Goal: Book appointment/travel/reservation

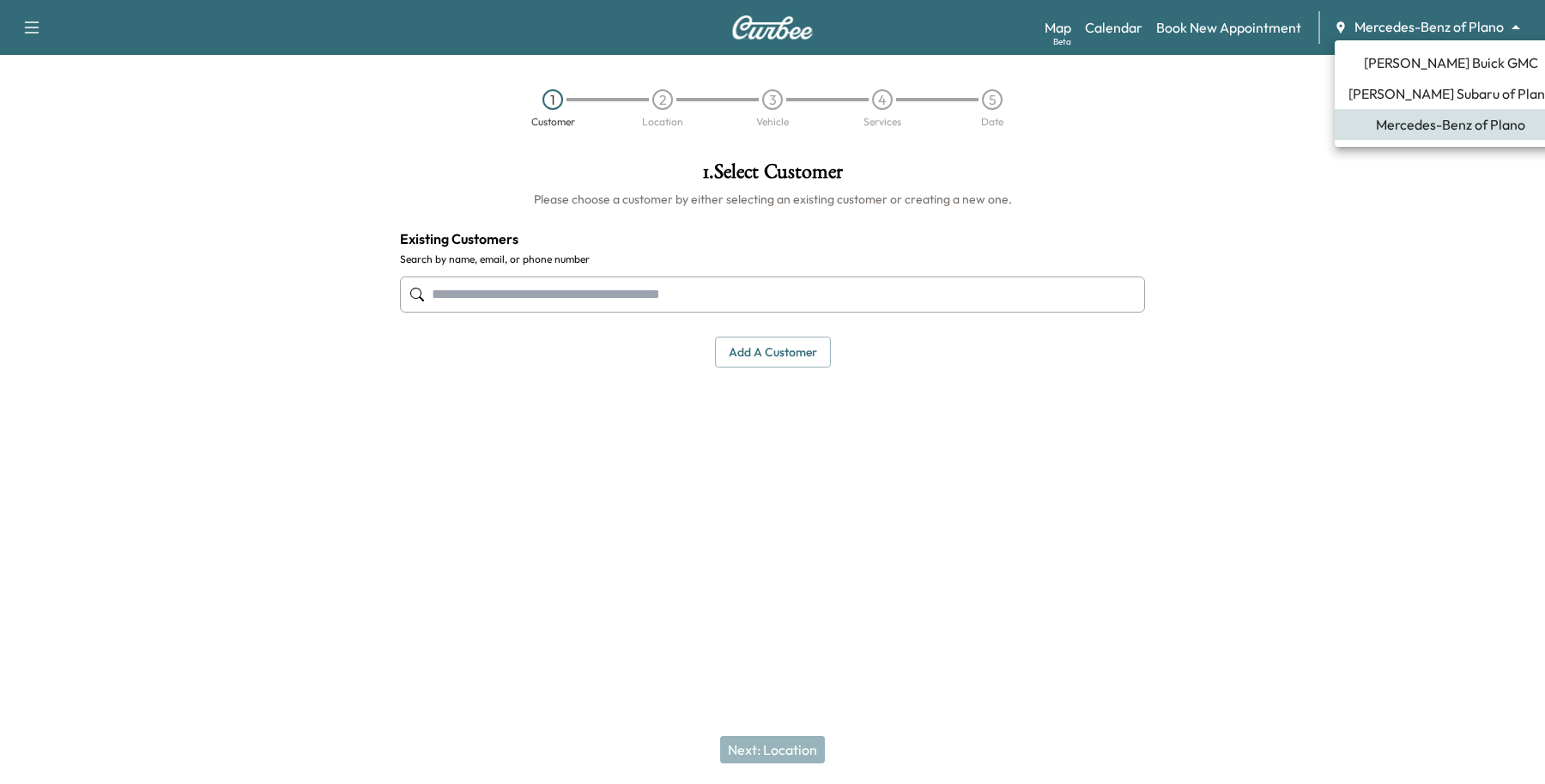
click at [1376, 27] on body "Support Log Out Map Beta Calendar Book New Appointment Mercedes-Benz of Plano *…" at bounding box center [772, 392] width 1545 height 784
click at [1361, 73] on li "[PERSON_NAME] Buick GMC" at bounding box center [1451, 62] width 232 height 31
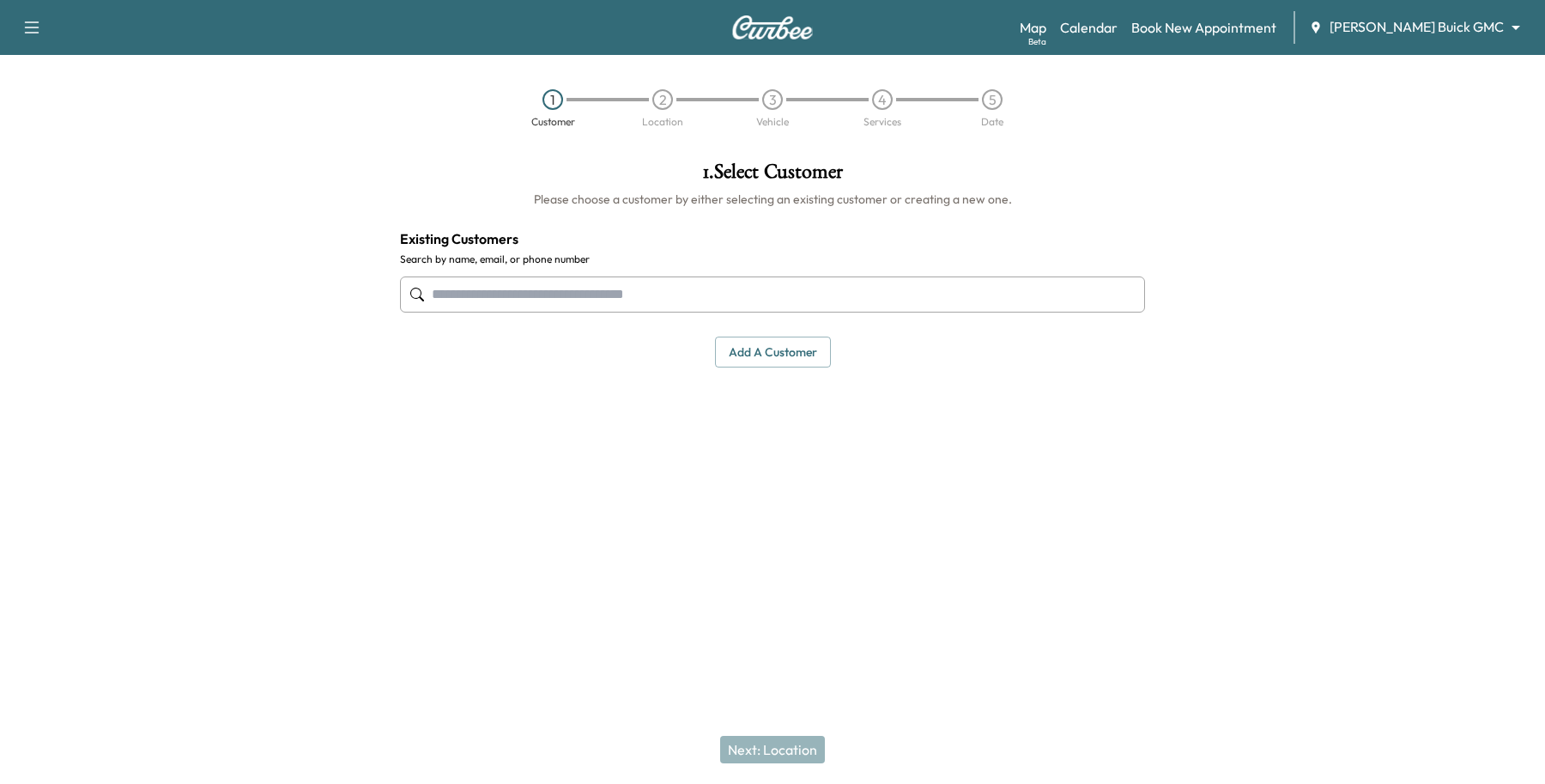
click at [606, 293] on input "text" at bounding box center [772, 294] width 745 height 36
type input "*"
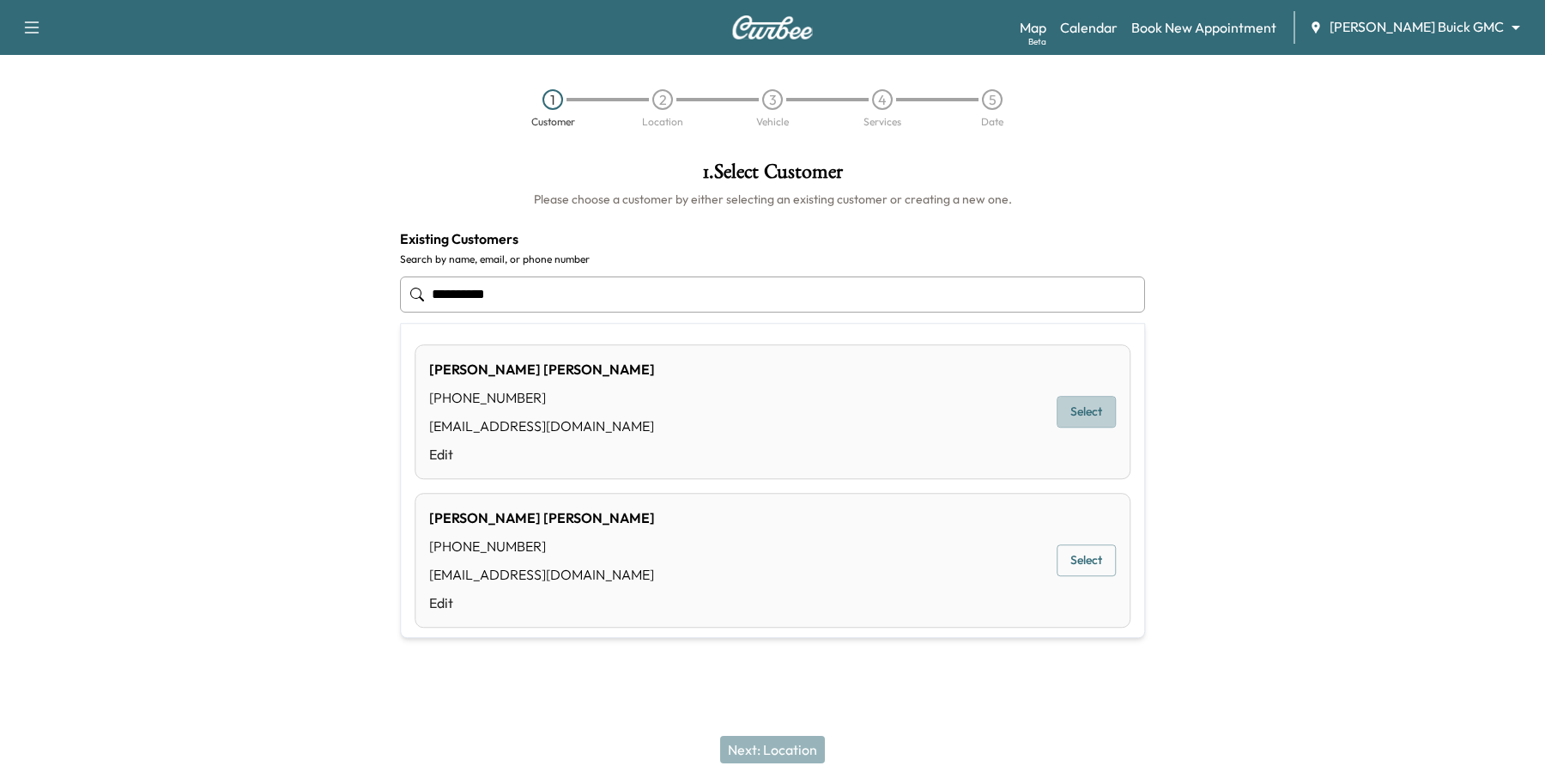
click at [1093, 404] on button "Select" at bounding box center [1086, 413] width 59 height 32
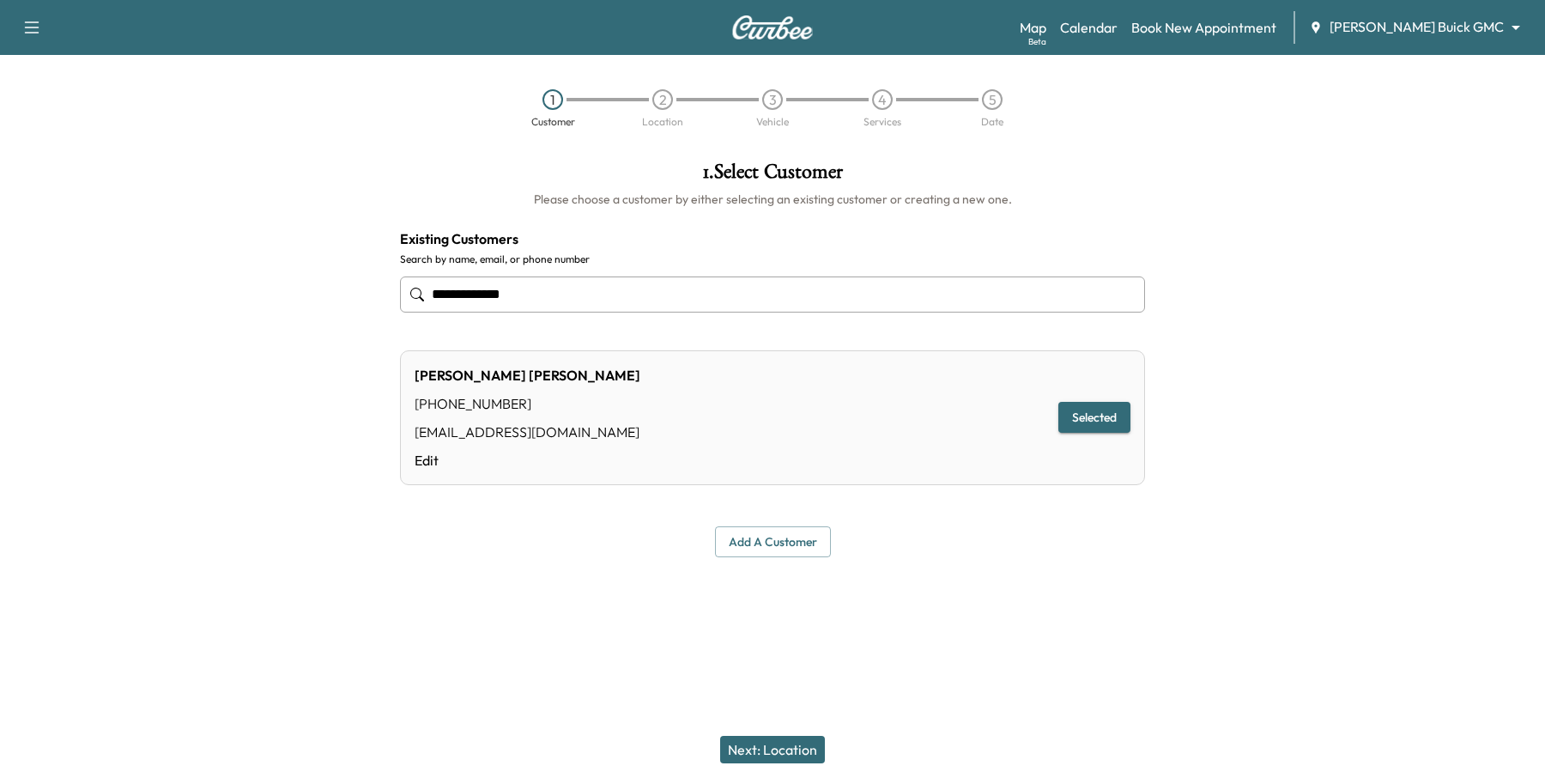
type input "**********"
click at [779, 751] on button "Next: Location" at bounding box center [772, 749] width 105 height 27
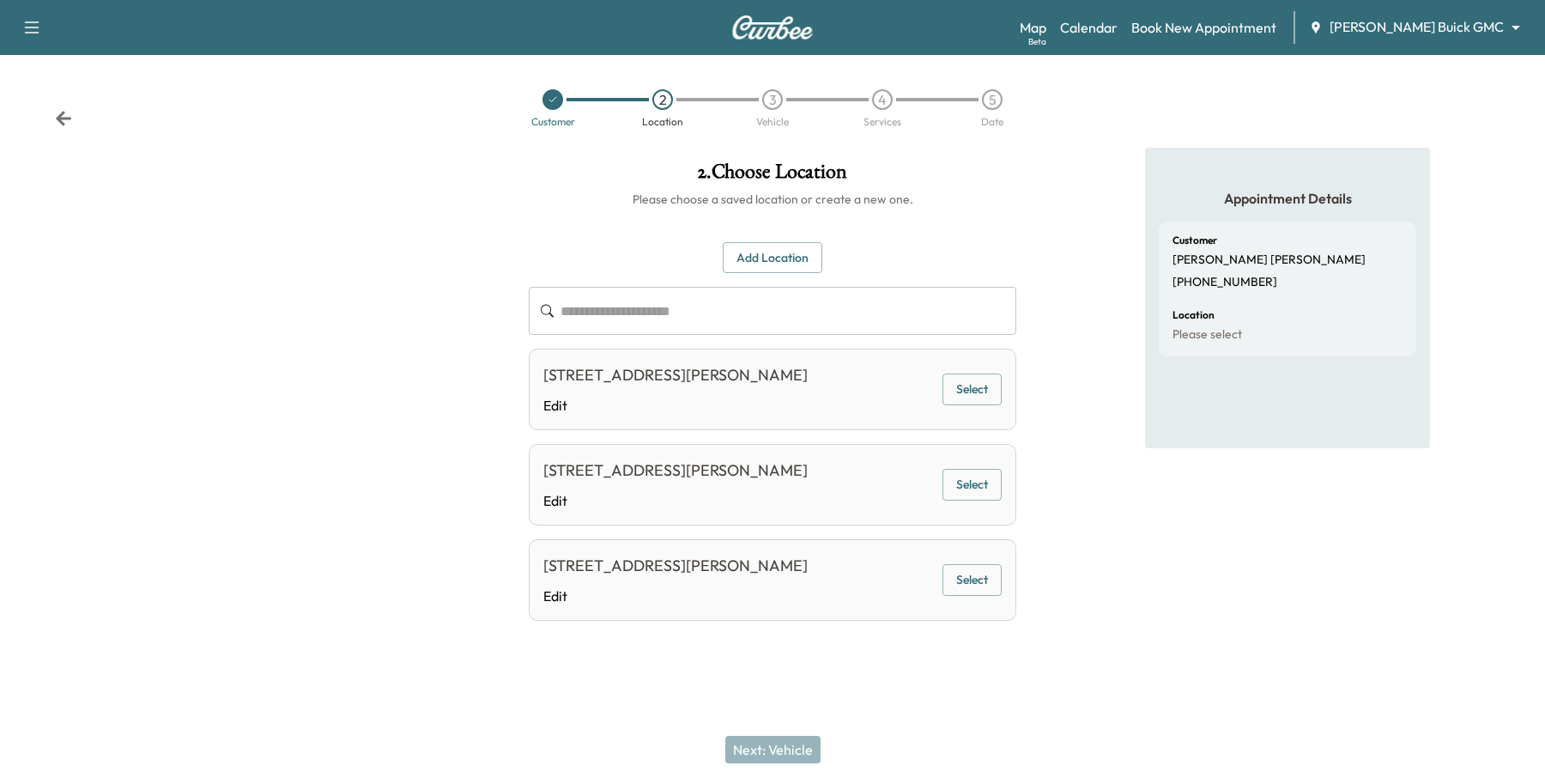
click at [961, 382] on button "Select" at bounding box center [972, 390] width 59 height 32
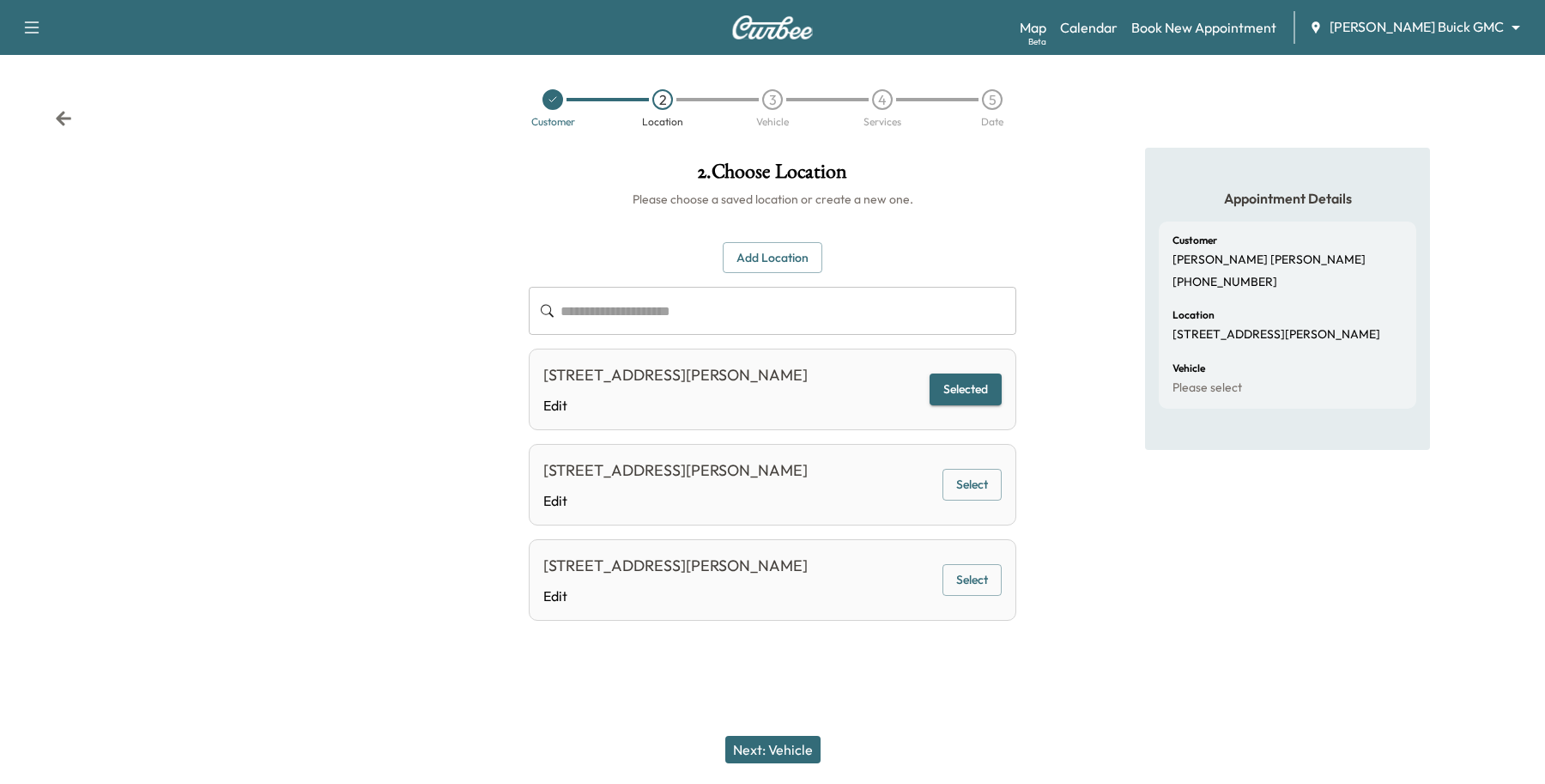
click at [788, 742] on button "Next: Vehicle" at bounding box center [773, 749] width 96 height 27
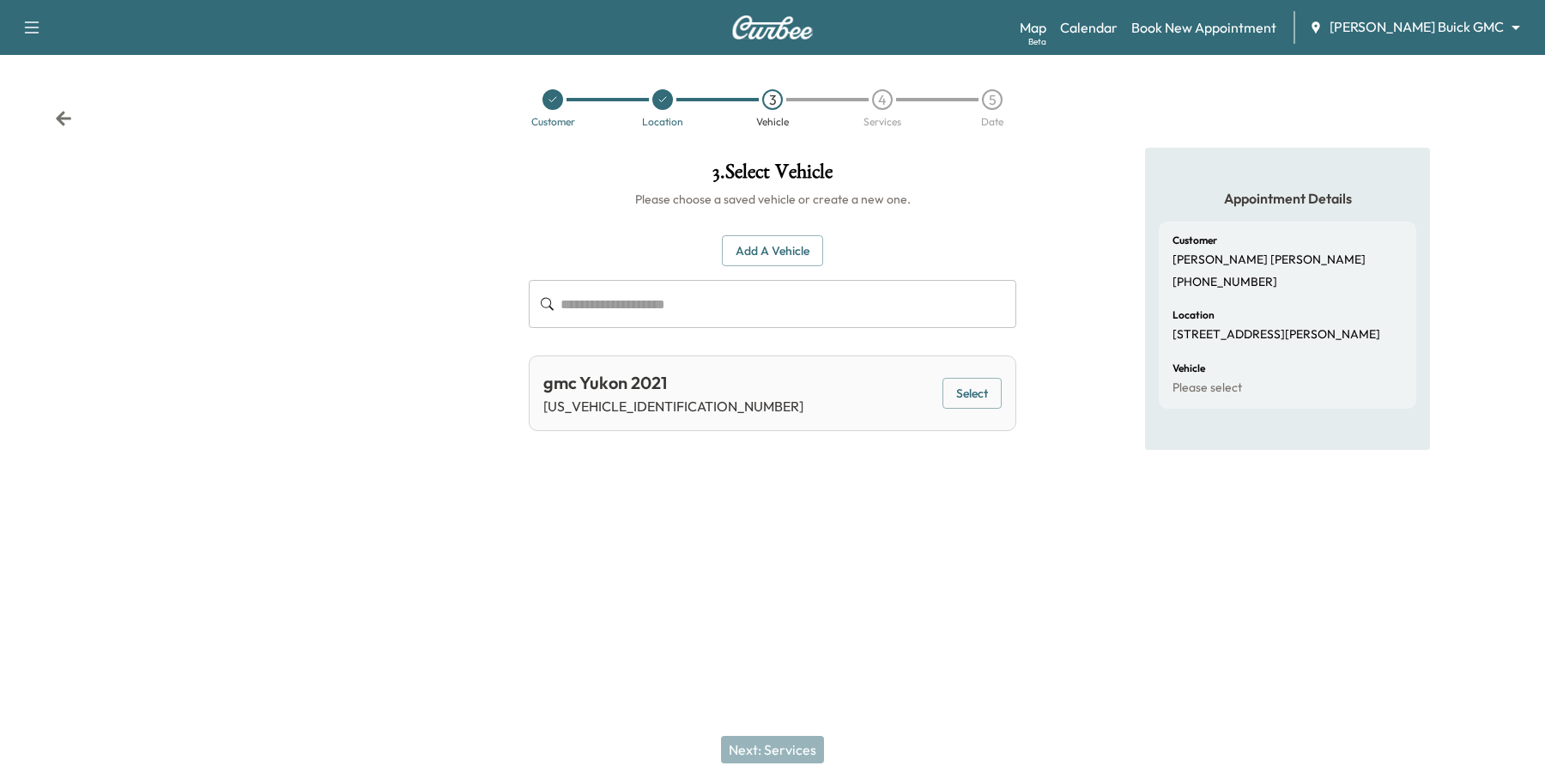
click at [953, 404] on button "Select" at bounding box center [972, 393] width 59 height 32
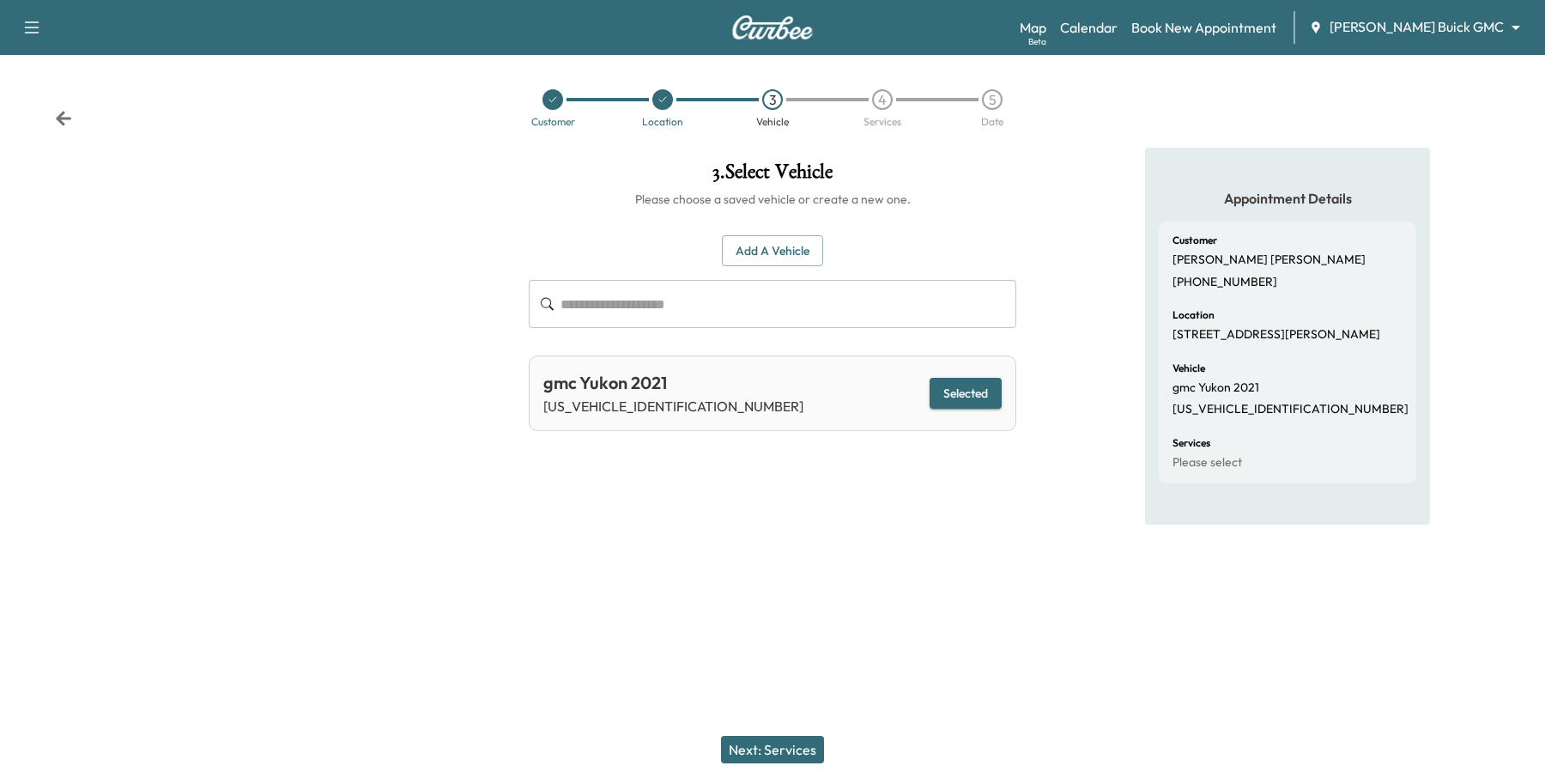
click at [735, 761] on button "Next: Services" at bounding box center [772, 749] width 103 height 27
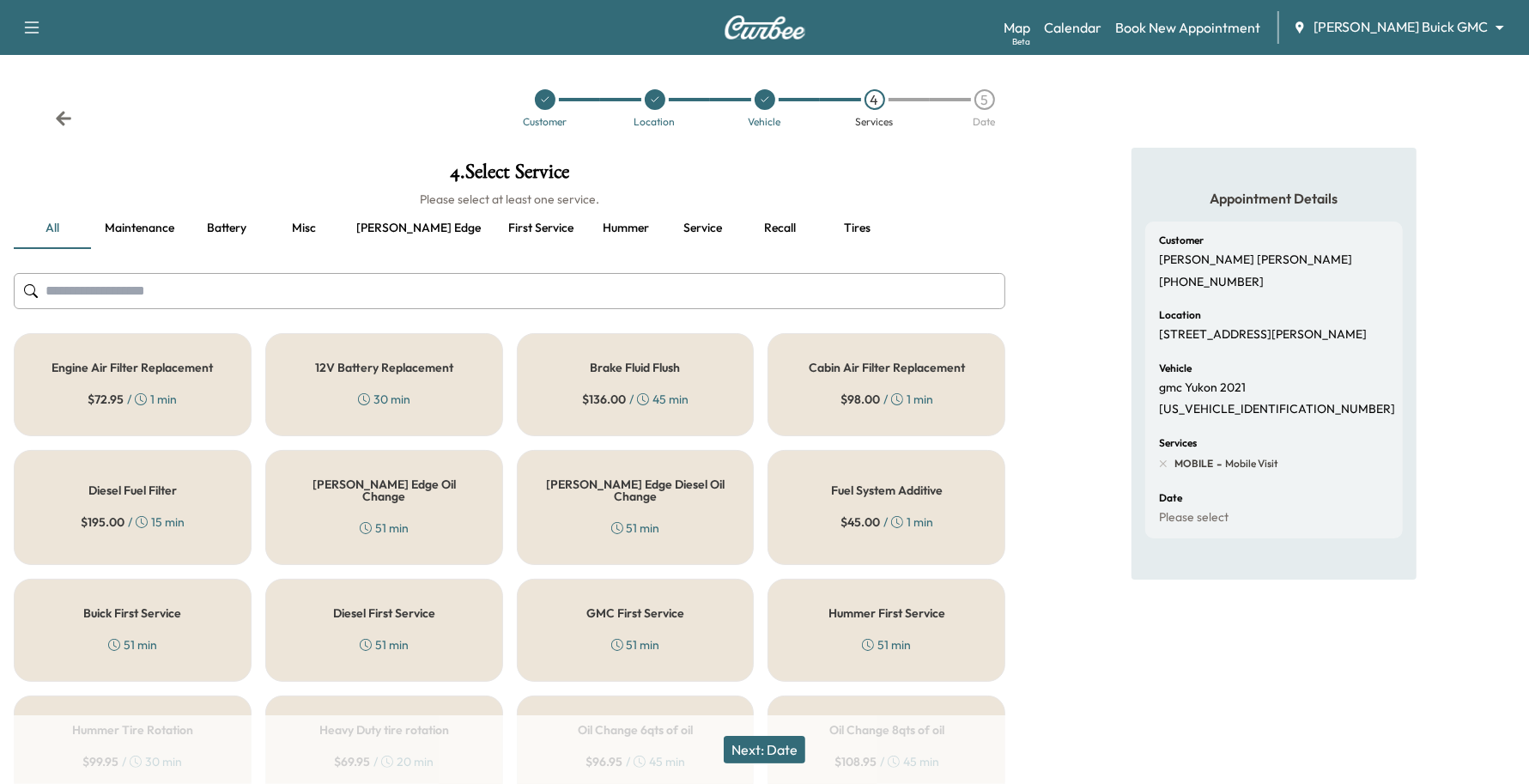
click at [374, 499] on div "Ewing Edge Oil Change 51 min" at bounding box center [384, 508] width 237 height 115
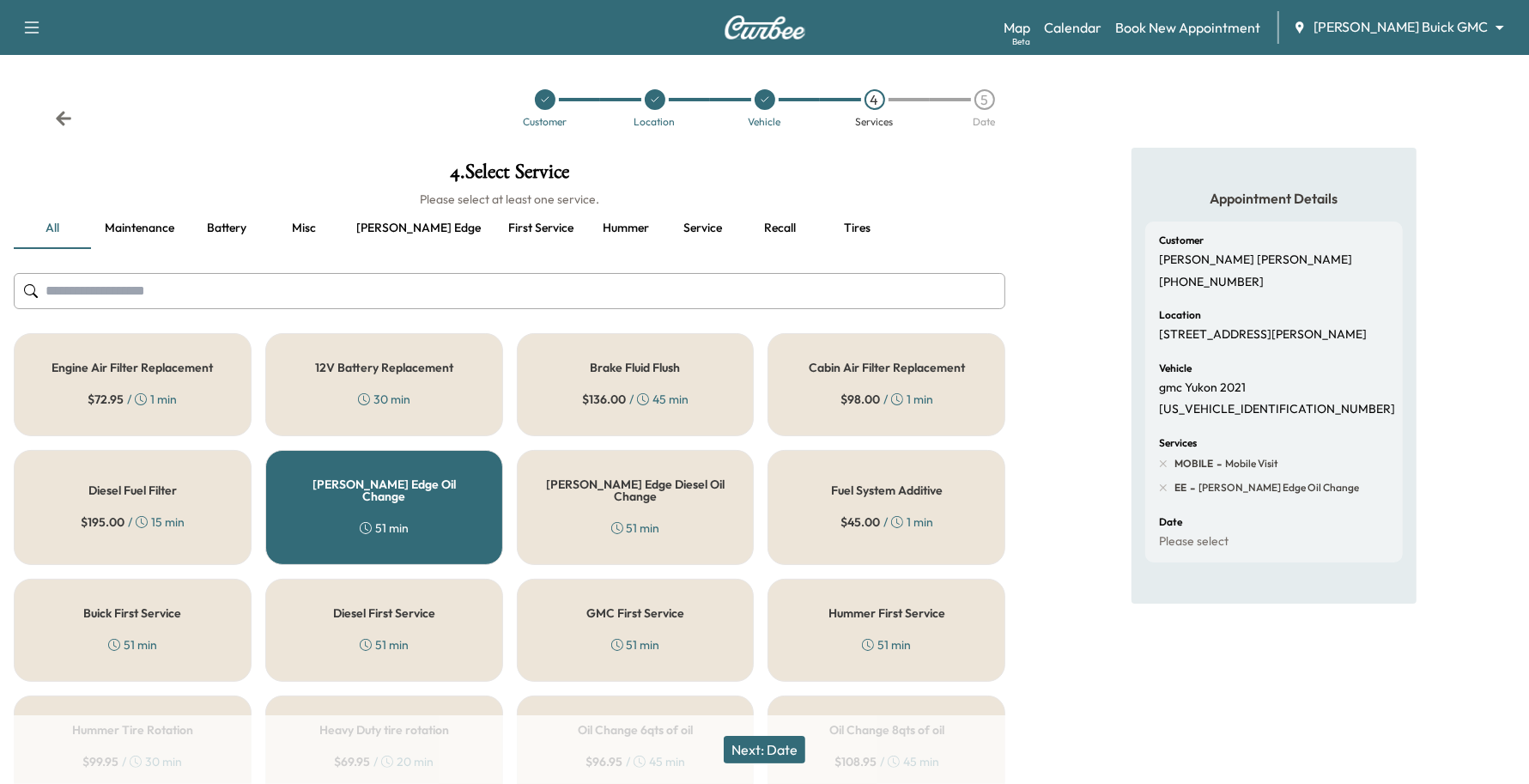
click at [748, 740] on button "Next: Date" at bounding box center [764, 749] width 81 height 27
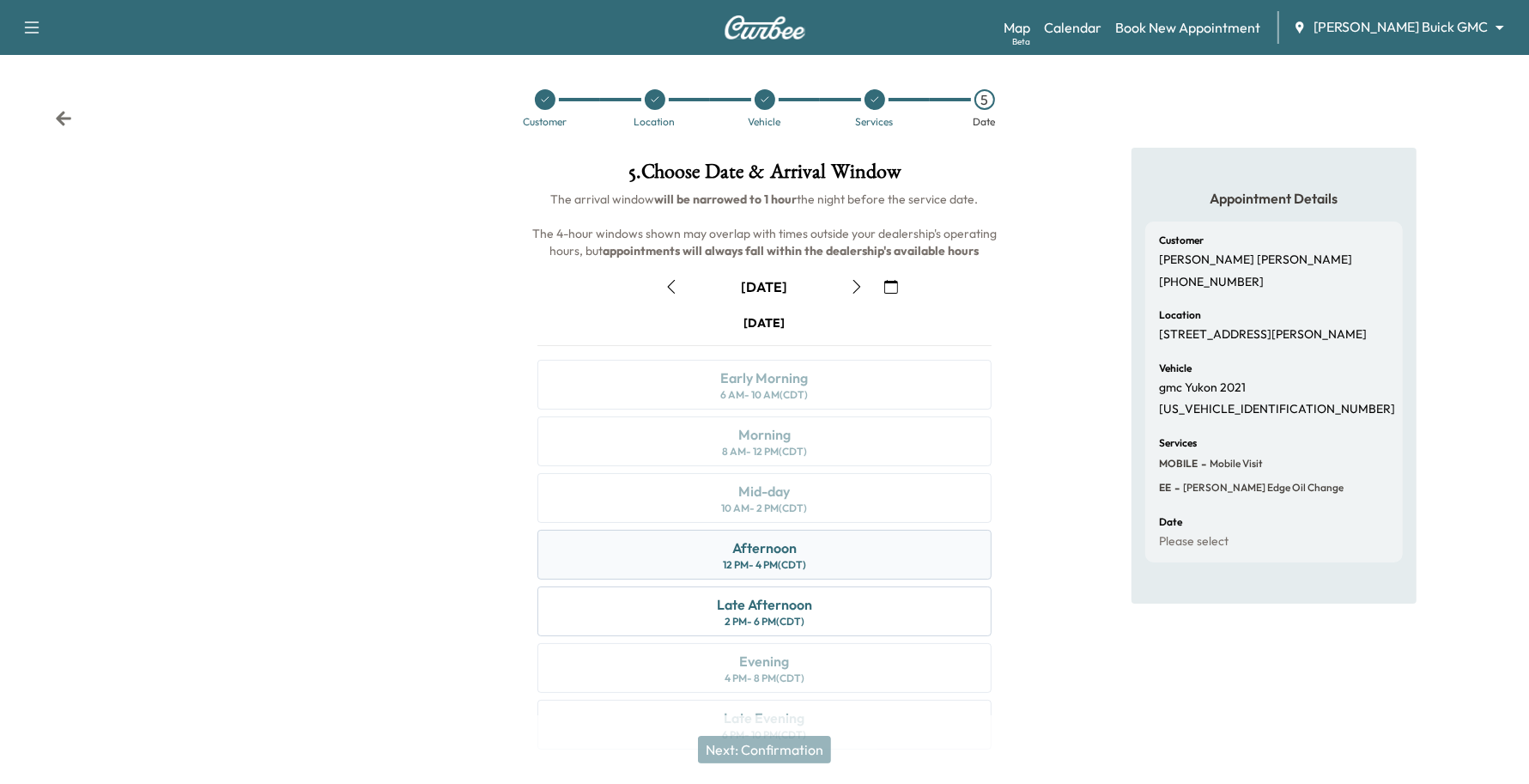
click at [795, 568] on div "12 PM - 4 PM (CDT)" at bounding box center [764, 565] width 83 height 14
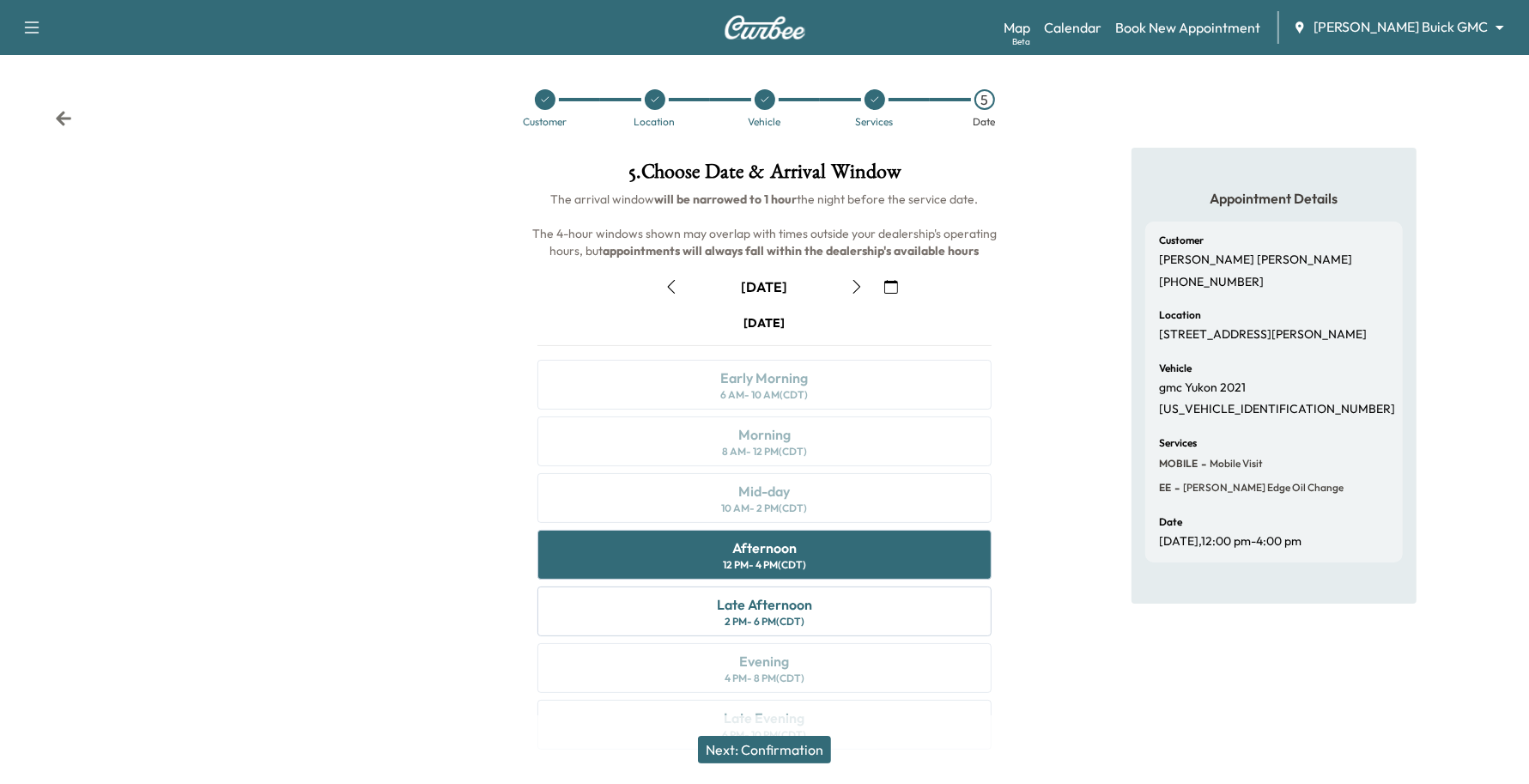
click at [856, 288] on icon "button" at bounding box center [857, 287] width 14 height 14
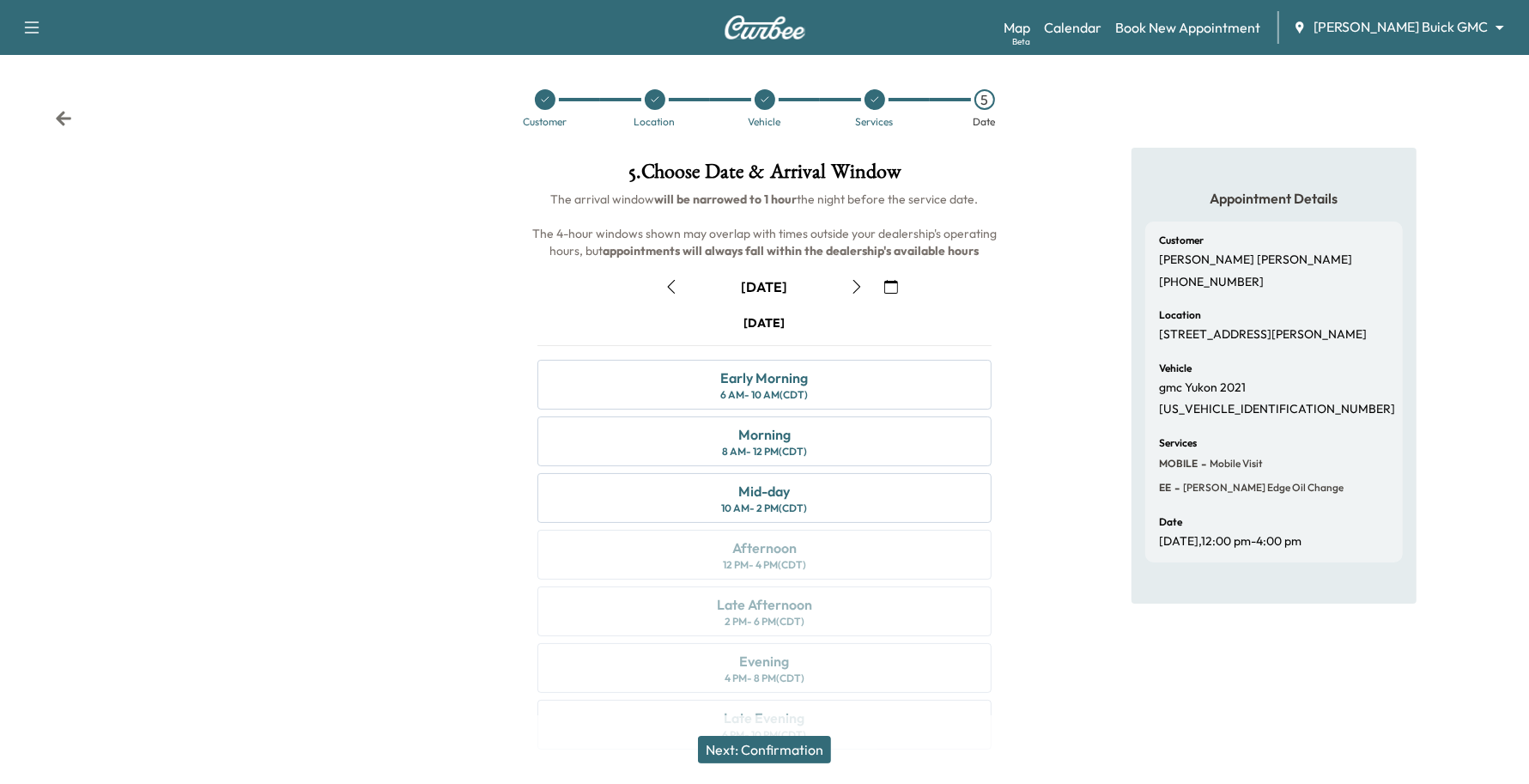
click at [679, 288] on button "button" at bounding box center [671, 286] width 29 height 27
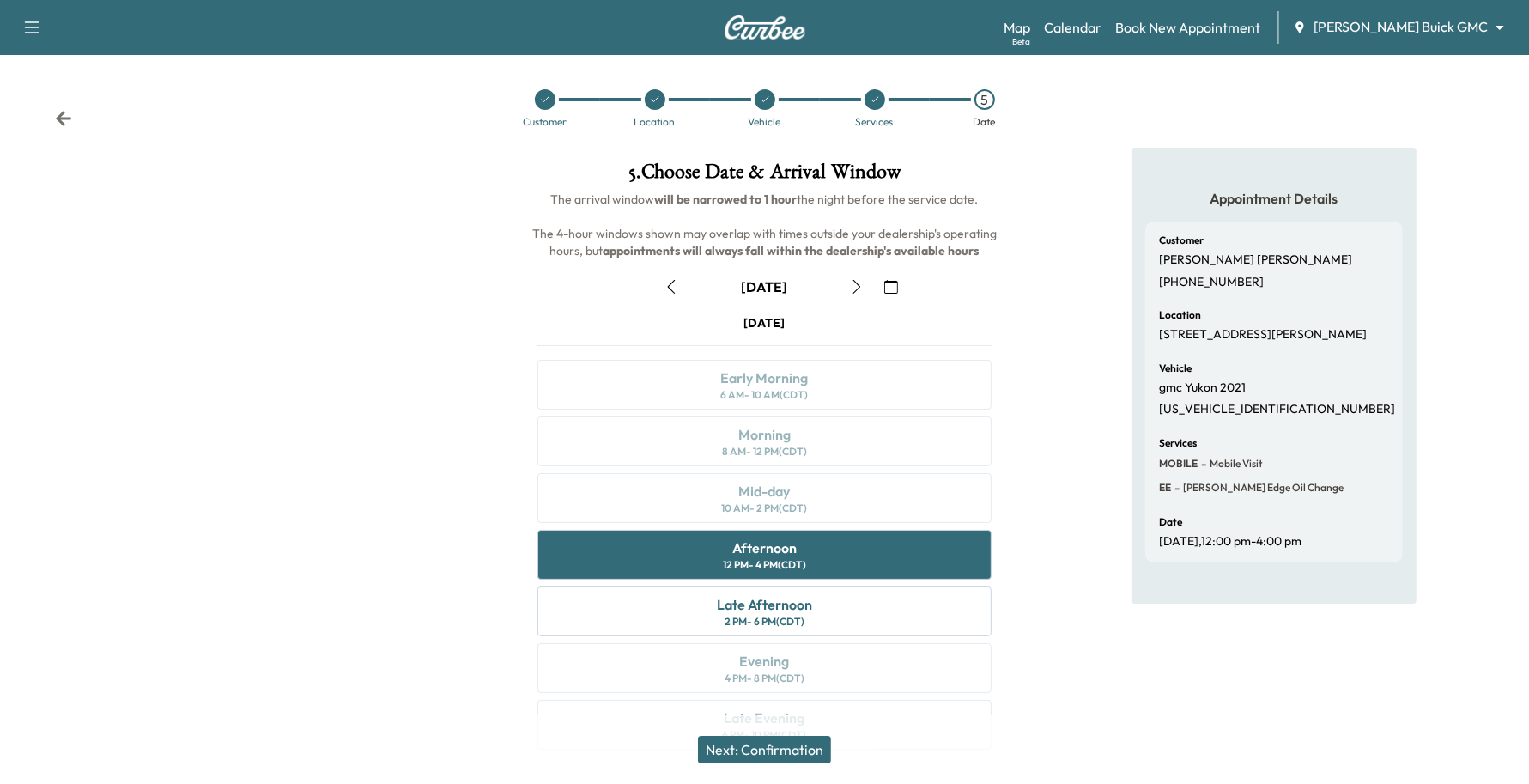
click at [824, 751] on button "Next: Confirmation" at bounding box center [764, 749] width 133 height 27
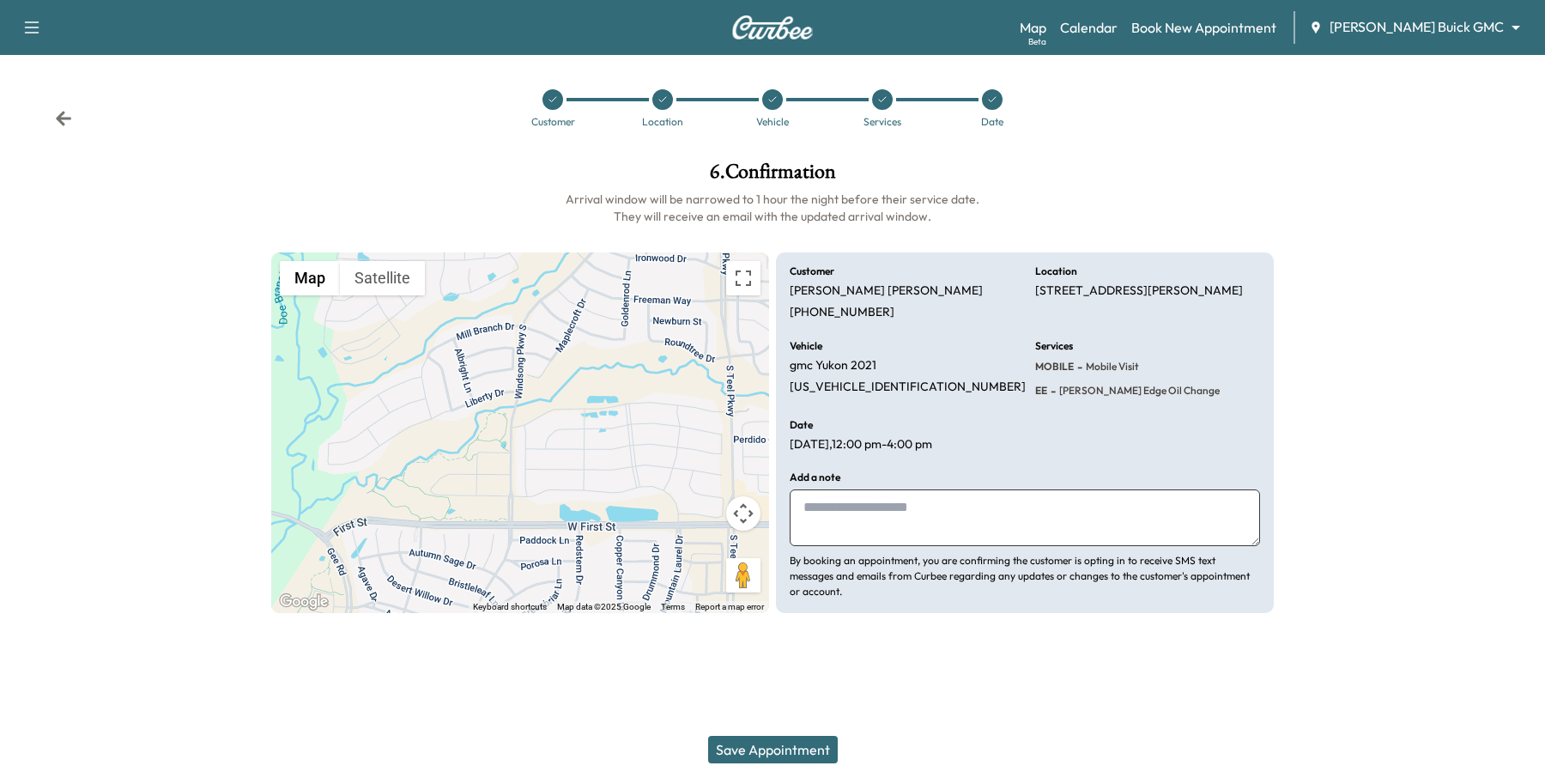
drag, startPoint x: 754, startPoint y: 740, endPoint x: 959, endPoint y: 718, distance: 206.2
click at [959, 718] on div "Save Appointment" at bounding box center [772, 749] width 1545 height 69
click at [771, 744] on button "Save Appointment" at bounding box center [772, 749] width 129 height 27
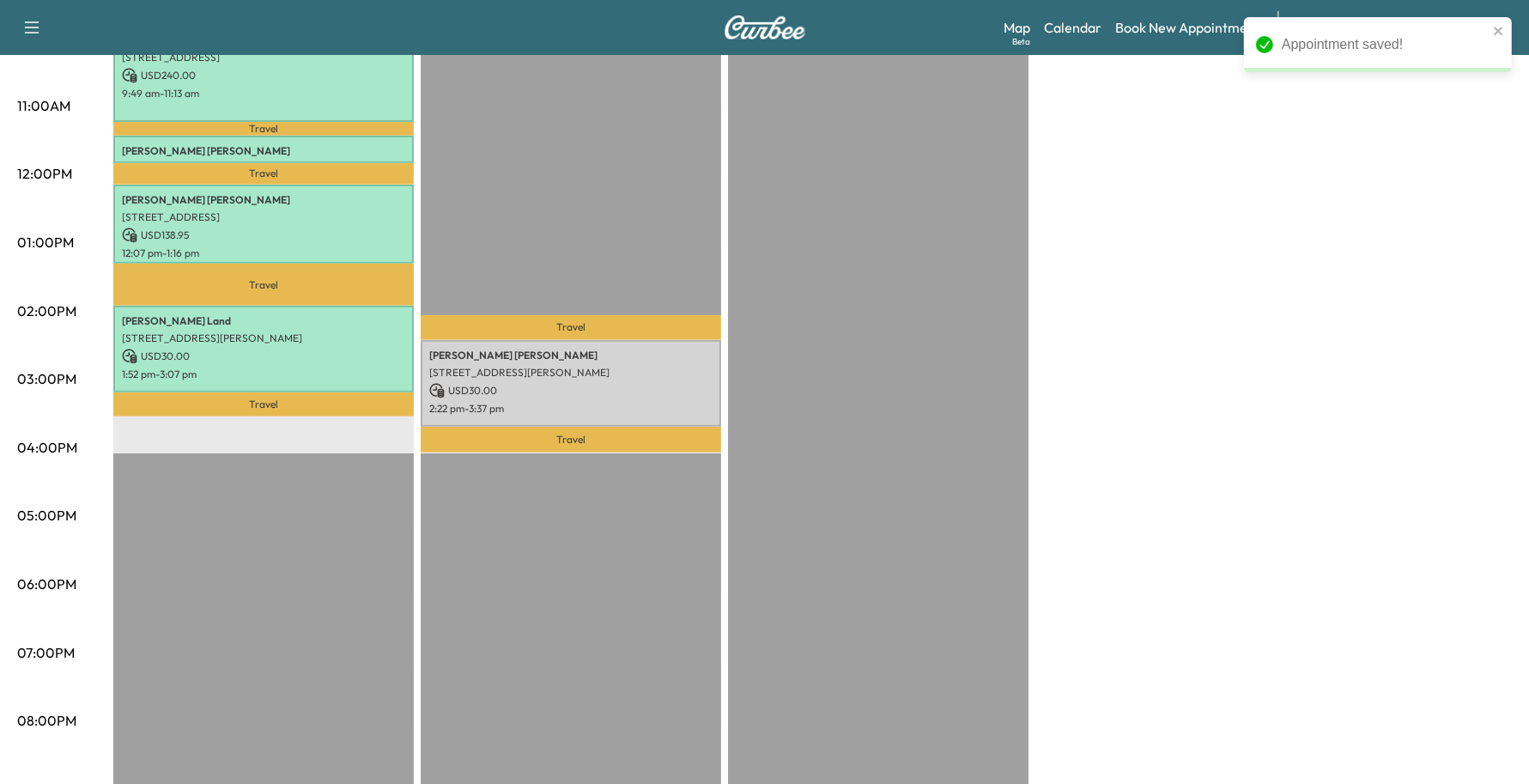
scroll to position [637, 0]
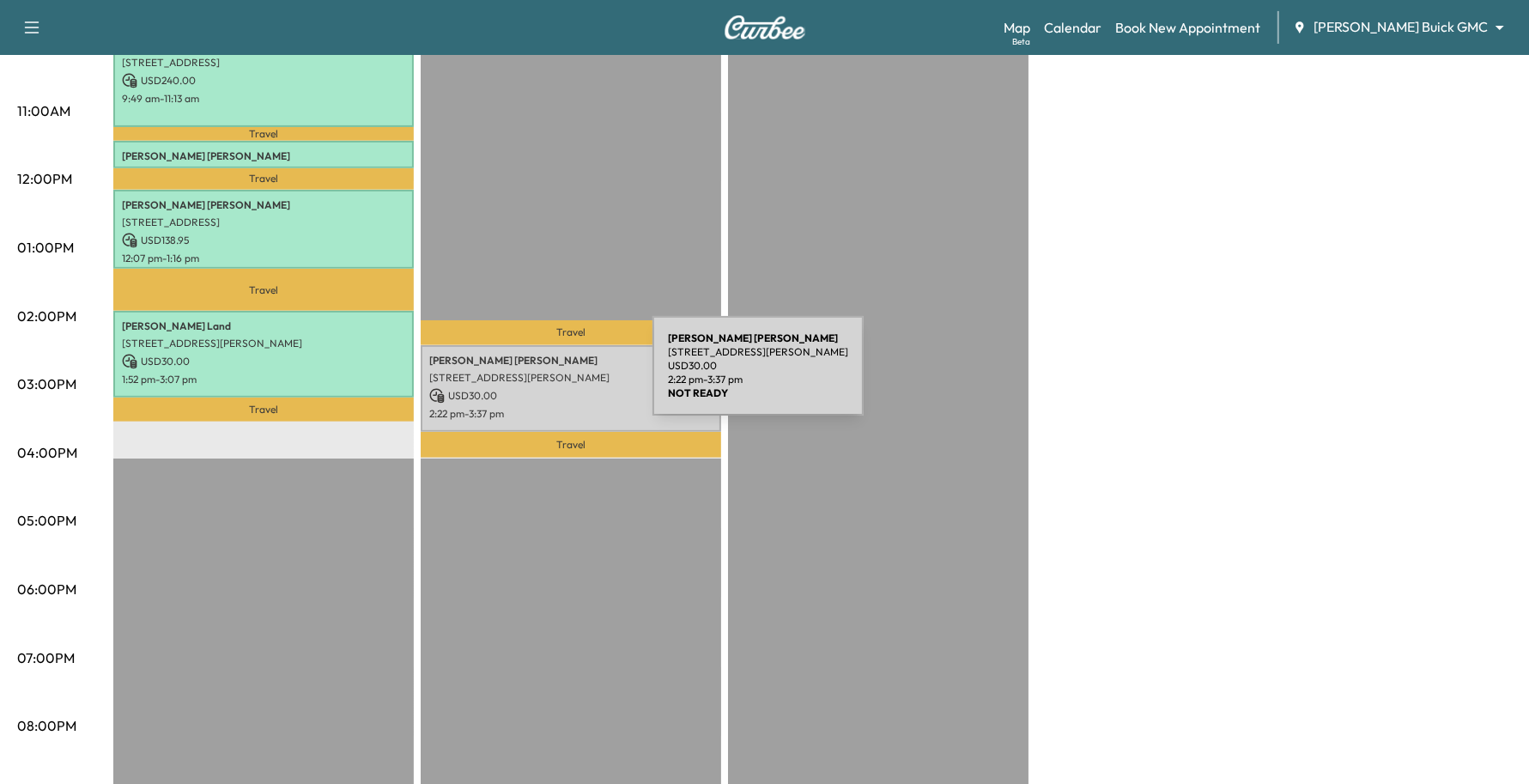
click at [524, 376] on div "David Rayburn 420 Esperanza Drive, Prosper, TX 75078, US USD 30.00 2:22 pm - 3:…" at bounding box center [570, 389] width 300 height 87
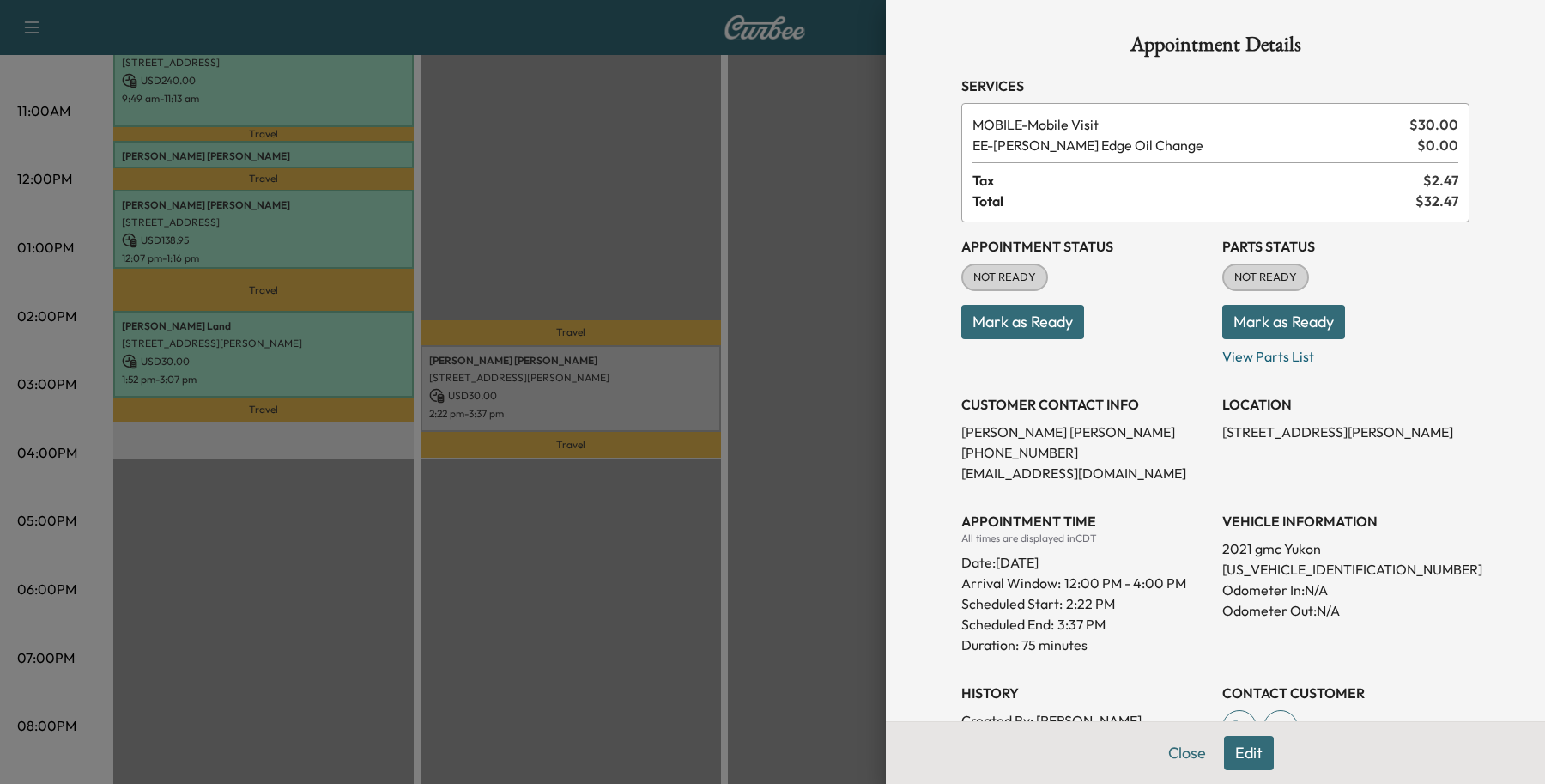
click at [1224, 756] on button "Edit" at bounding box center [1249, 752] width 50 height 35
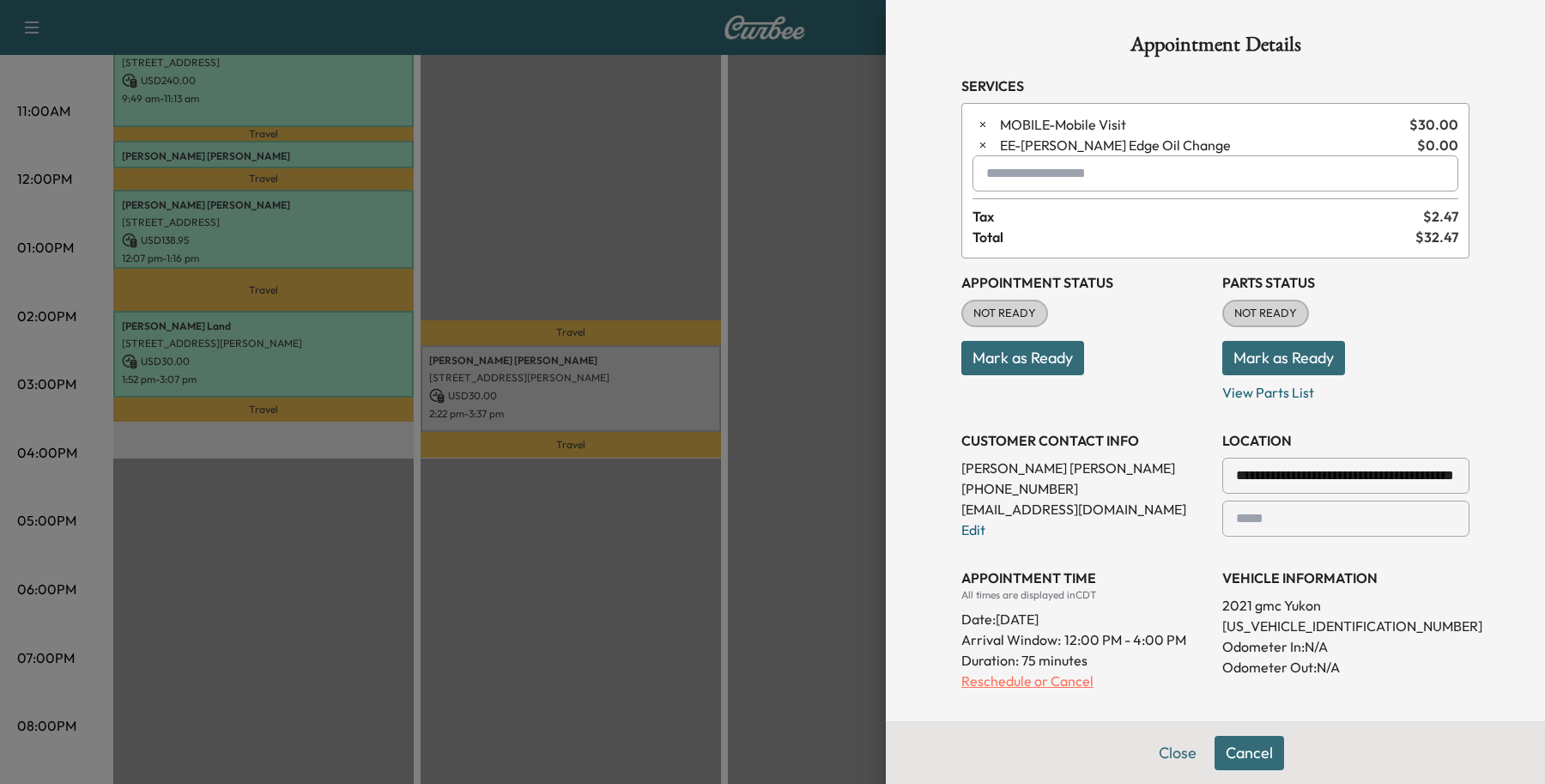
click at [987, 683] on p "Reschedule or Cancel" at bounding box center [1084, 680] width 247 height 20
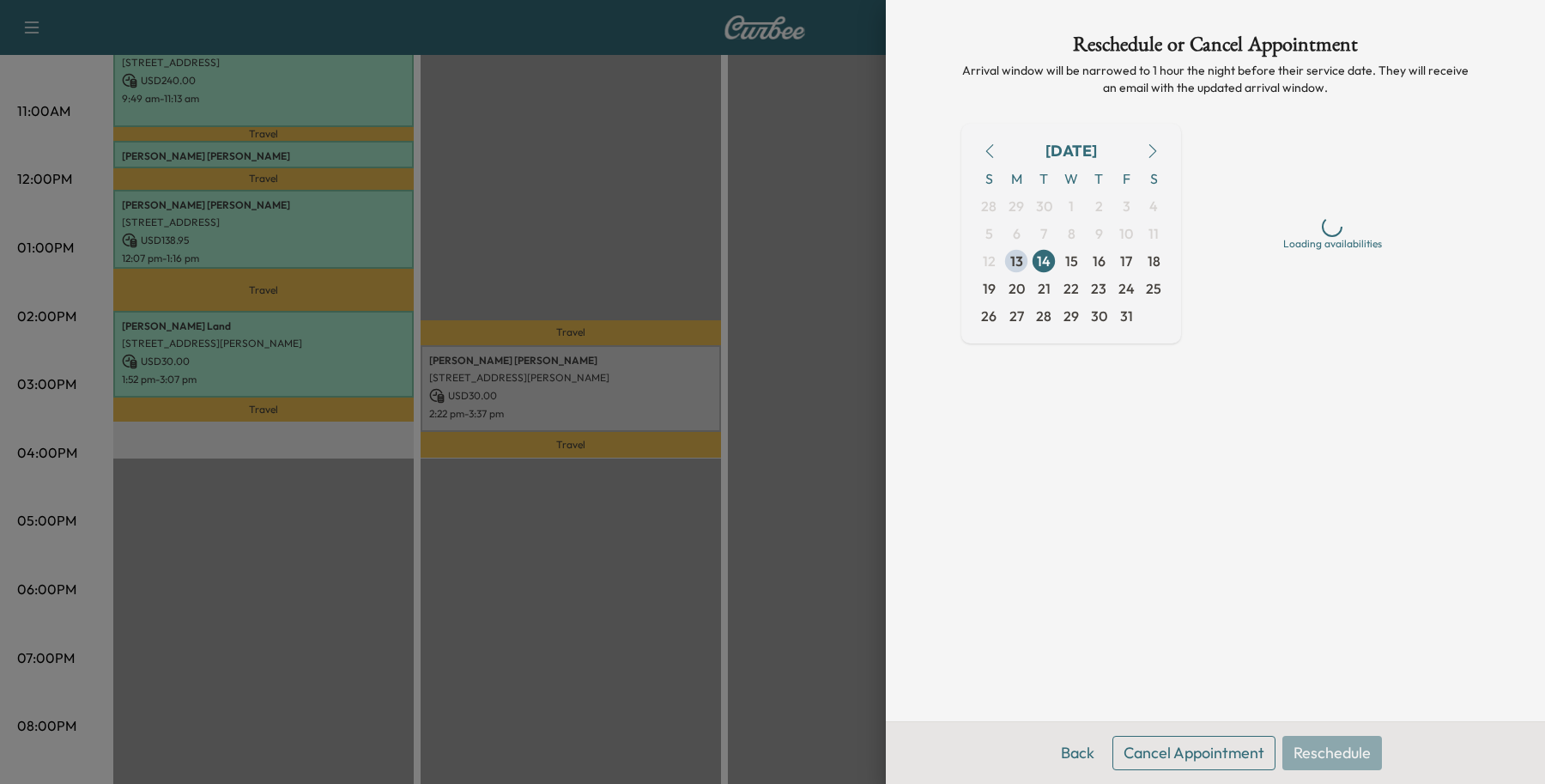
click at [1194, 762] on button "Cancel Appointment" at bounding box center [1194, 752] width 163 height 35
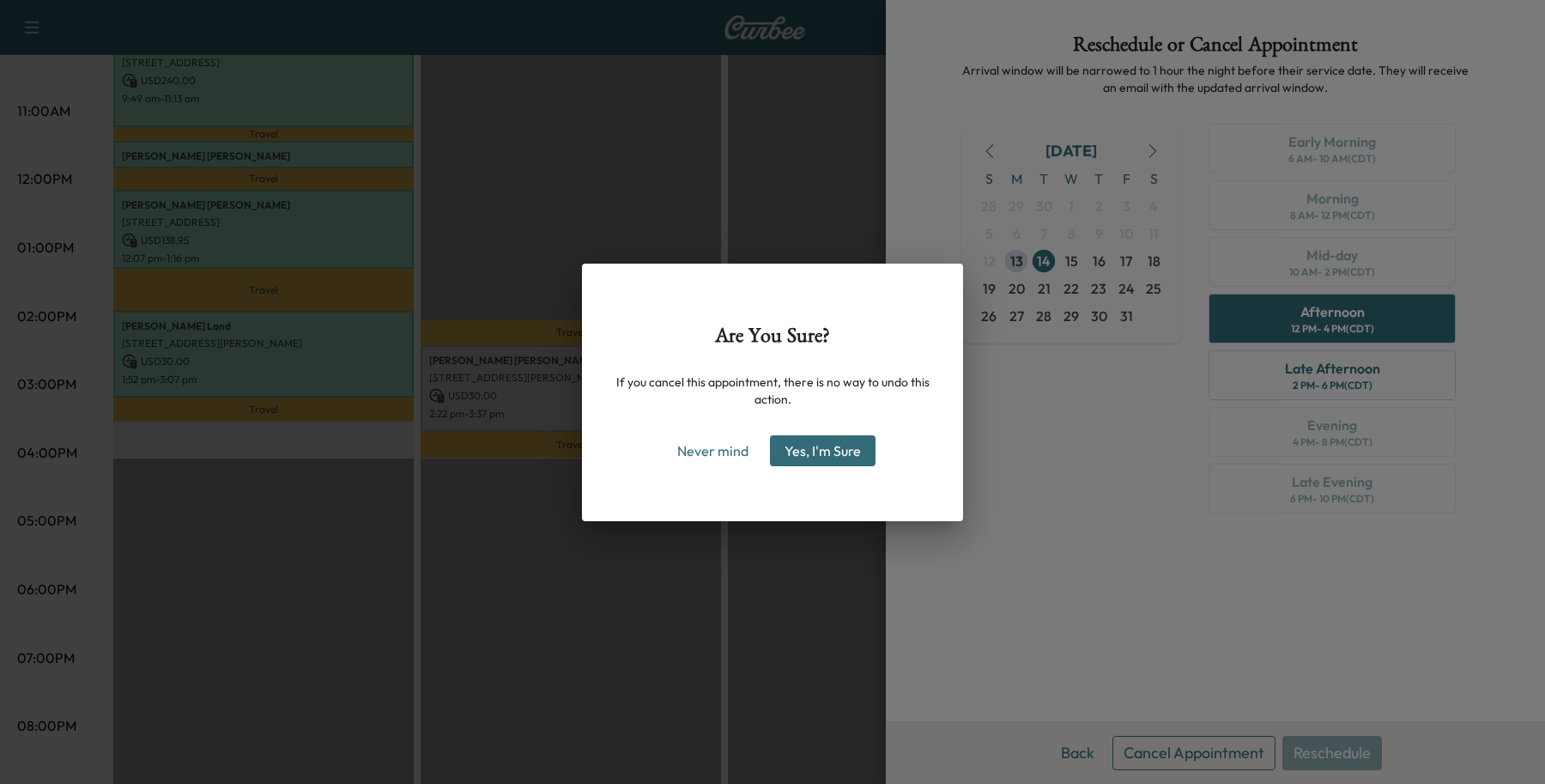
click at [820, 456] on button "Yes, I'm Sure" at bounding box center [822, 450] width 105 height 31
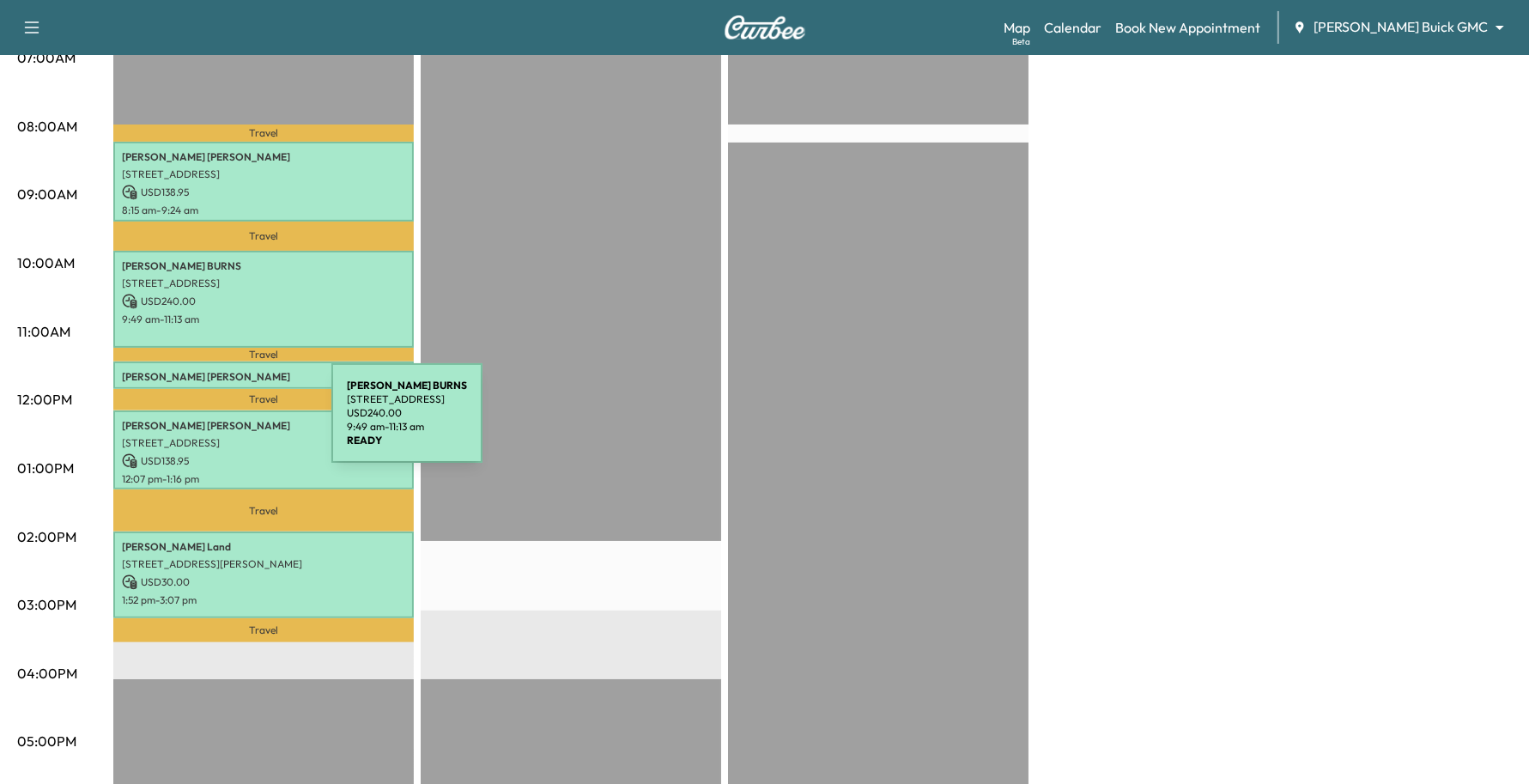
scroll to position [315, 0]
